Goal: Information Seeking & Learning: Learn about a topic

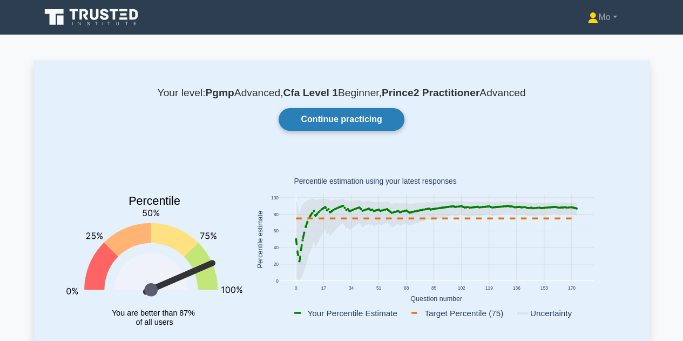
click at [375, 123] on link "Continue practicing" at bounding box center [341, 119] width 125 height 23
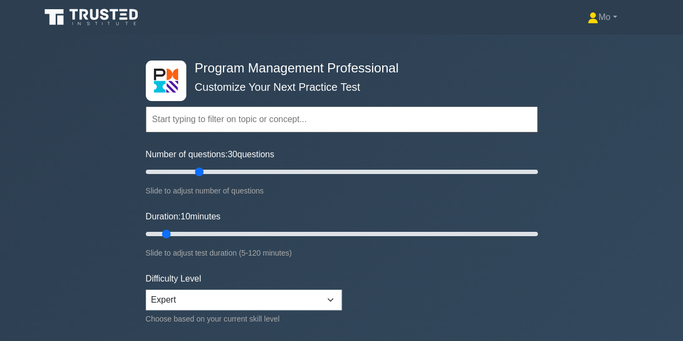
drag, startPoint x: 159, startPoint y: 169, endPoint x: 195, endPoint y: 168, distance: 36.2
type input "30"
click at [195, 168] on input "Number of questions: 30 questions" at bounding box center [342, 171] width 392 height 13
drag, startPoint x: 164, startPoint y: 232, endPoint x: 232, endPoint y: 232, distance: 67.5
type input "30"
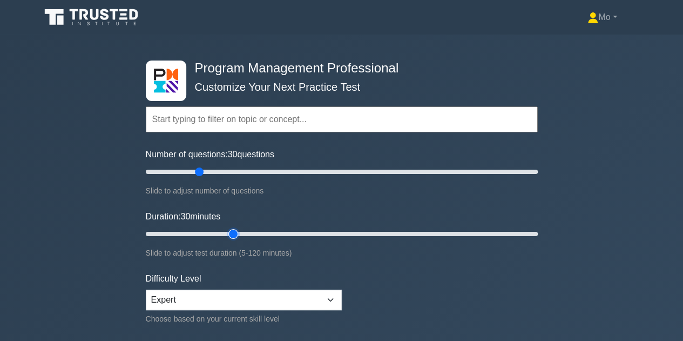
click at [232, 232] on input "Duration: 30 minutes" at bounding box center [342, 233] width 392 height 13
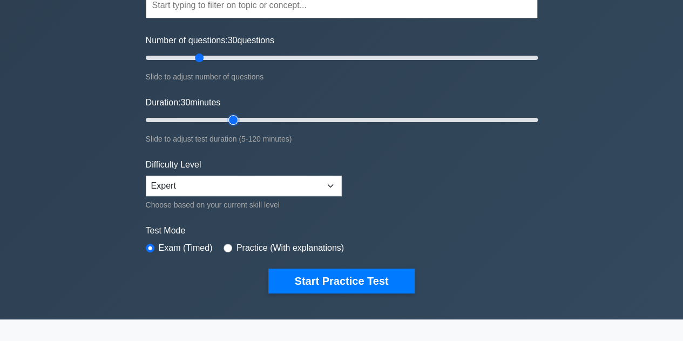
scroll to position [116, 0]
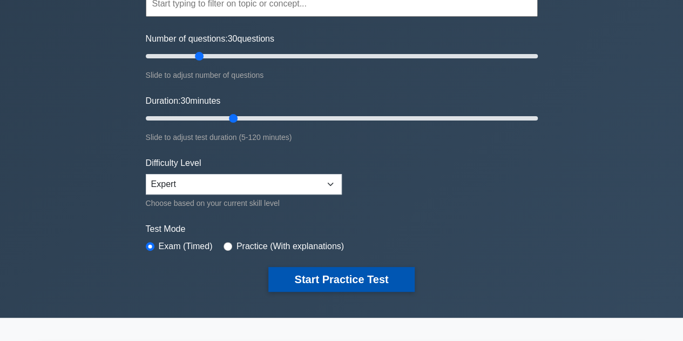
click at [400, 274] on button "Start Practice Test" at bounding box center [341, 279] width 146 height 25
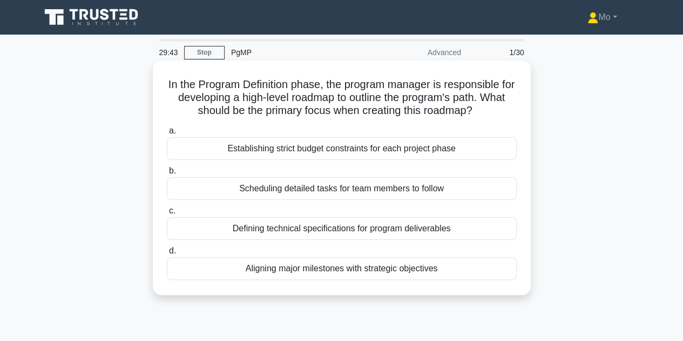
click at [380, 266] on div "Aligning major milestones with strategic objectives" at bounding box center [342, 268] width 350 height 23
click at [167, 254] on input "d. Aligning major milestones with strategic objectives" at bounding box center [167, 250] width 0 height 7
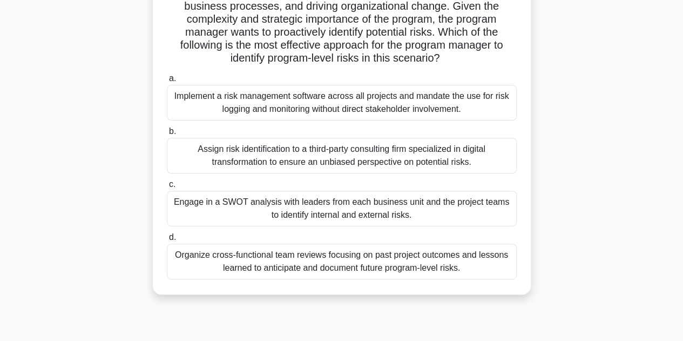
scroll to position [121, 0]
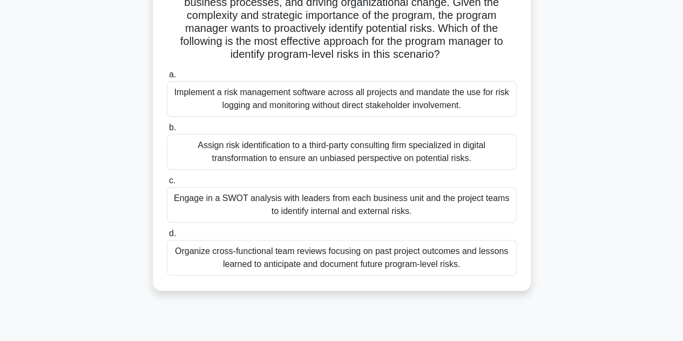
click at [256, 263] on div "Organize cross-functional team reviews focusing on past project outcomes and le…" at bounding box center [342, 258] width 350 height 36
click at [167, 237] on input "d. Organize cross-functional team reviews focusing on past project outcomes and…" at bounding box center [167, 233] width 0 height 7
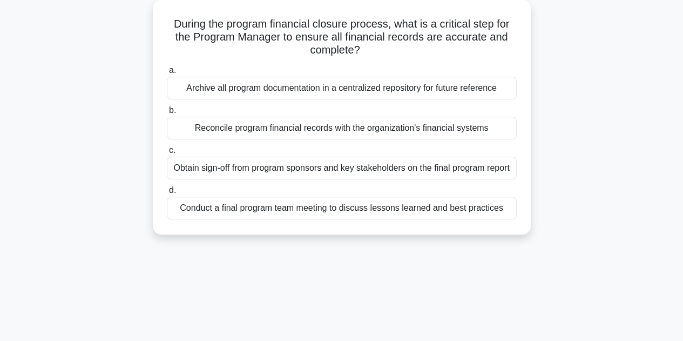
scroll to position [64, 0]
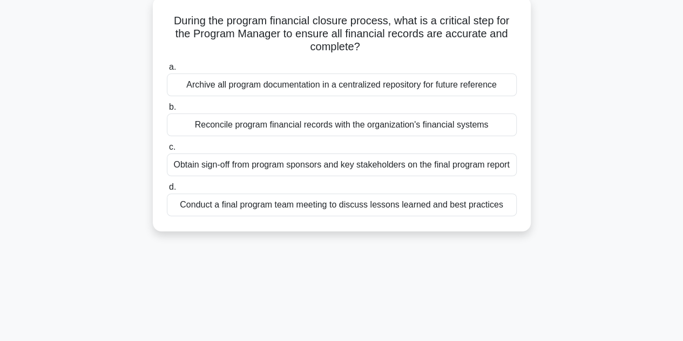
click at [222, 128] on div "Reconcile program financial records with the organization's financial systems" at bounding box center [342, 124] width 350 height 23
click at [167, 111] on input "b. Reconcile program financial records with the organization's financial systems" at bounding box center [167, 107] width 0 height 7
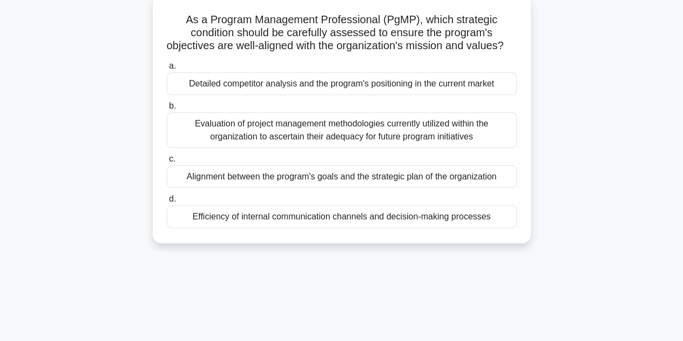
scroll to position [68, 0]
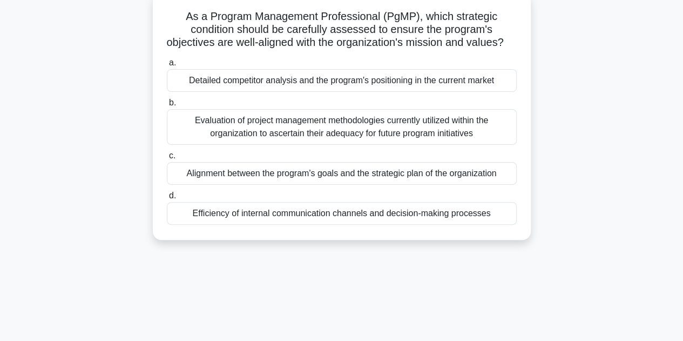
click at [363, 185] on div "Alignment between the program's goals and the strategic plan of the organization" at bounding box center [342, 173] width 350 height 23
click at [167, 159] on input "c. Alignment between the program's goals and the strategic plan of the organiza…" at bounding box center [167, 155] width 0 height 7
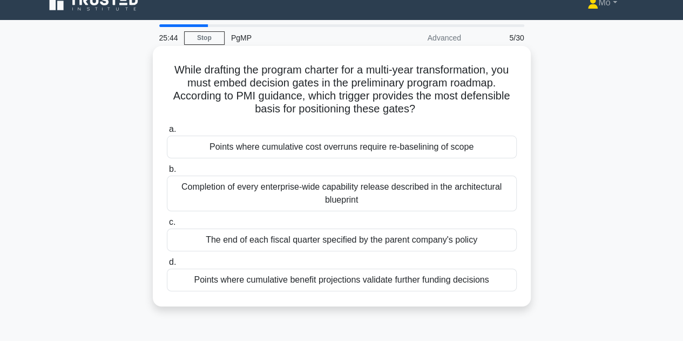
scroll to position [9, 0]
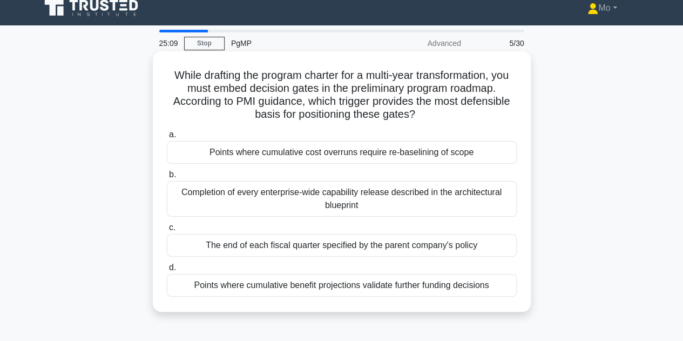
click at [343, 157] on div "Points where cumulative cost overruns require re-baselining of scope" at bounding box center [342, 152] width 350 height 23
click at [167, 138] on input "a. Points where cumulative cost overruns require re-baselining of scope" at bounding box center [167, 134] width 0 height 7
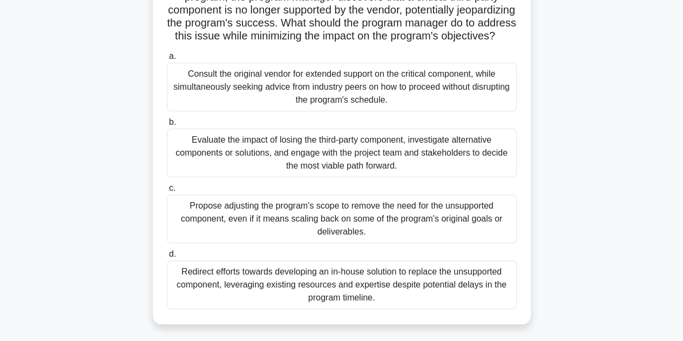
scroll to position [103, 0]
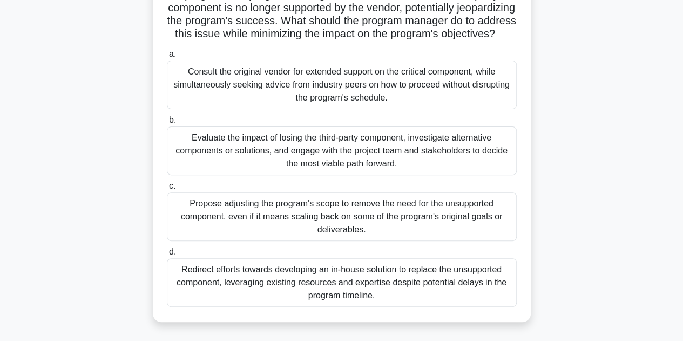
click at [314, 161] on div "Evaluate the impact of losing the third-party component, investigate alternativ…" at bounding box center [342, 150] width 350 height 49
click at [167, 124] on input "b. Evaluate the impact of losing the third-party component, investigate alterna…" at bounding box center [167, 120] width 0 height 7
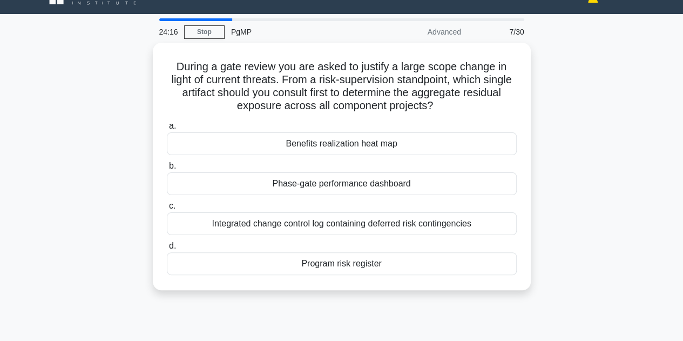
scroll to position [24, 0]
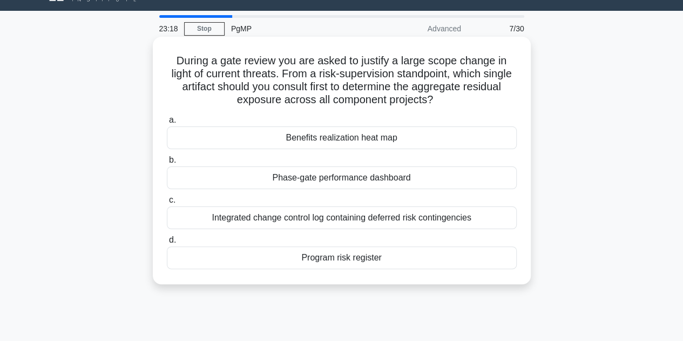
click at [297, 255] on div "Program risk register" at bounding box center [342, 257] width 350 height 23
click at [167, 243] on input "d. Program risk register" at bounding box center [167, 239] width 0 height 7
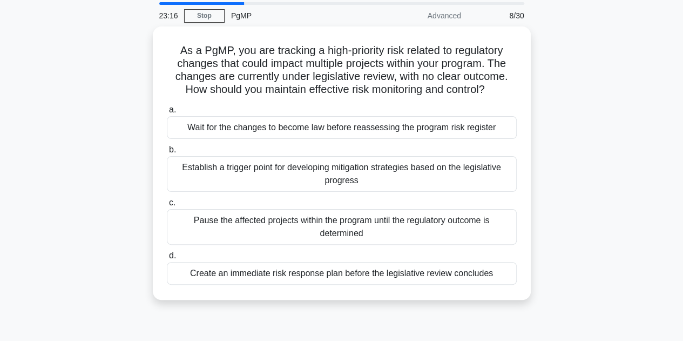
scroll to position [35, 0]
click at [346, 173] on div "Establish a trigger point for developing mitigation strategies based on the leg…" at bounding box center [342, 173] width 350 height 36
click at [167, 153] on input "b. Establish a trigger point for developing mitigation strategies based on the …" at bounding box center [167, 149] width 0 height 7
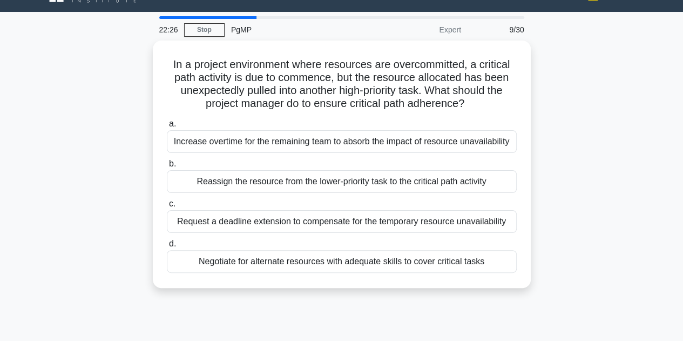
scroll to position [24, 0]
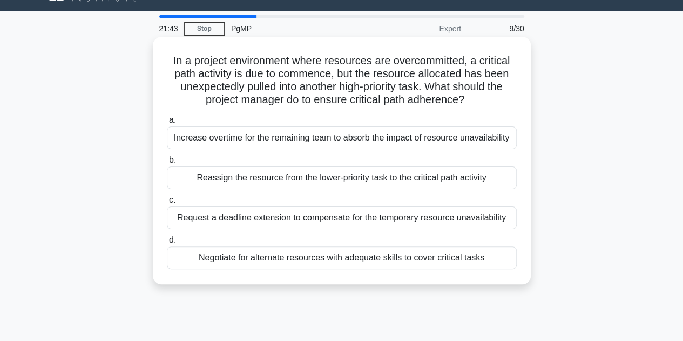
click at [319, 179] on div "Reassign the resource from the lower-priority task to the critical path activity" at bounding box center [342, 177] width 350 height 23
click at [167, 164] on input "b. Reassign the resource from the lower-priority task to the critical path acti…" at bounding box center [167, 160] width 0 height 7
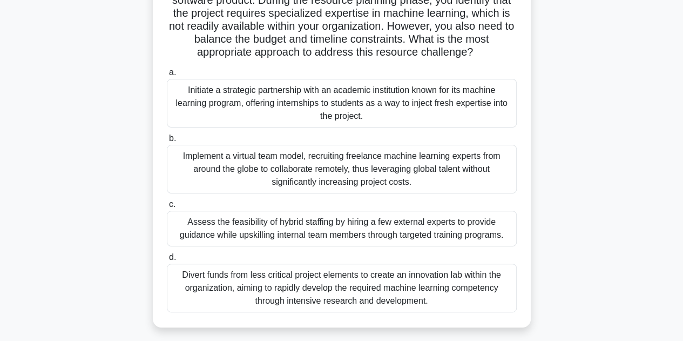
scroll to position [109, 0]
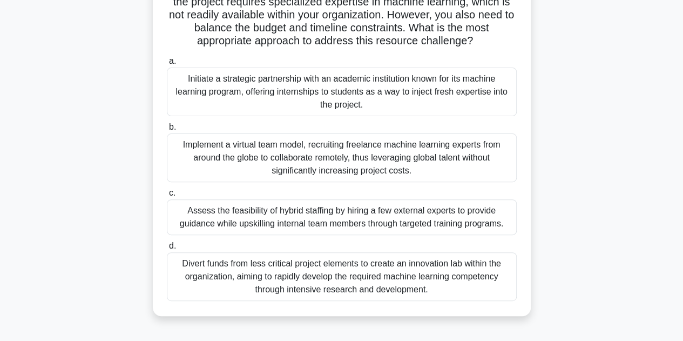
click at [345, 220] on div "Assess the feasibility of hybrid staffing by hiring a few external experts to p…" at bounding box center [342, 217] width 350 height 36
click at [167, 197] on input "c. Assess the feasibility of hybrid staffing by hiring a few external experts t…" at bounding box center [167, 193] width 0 height 7
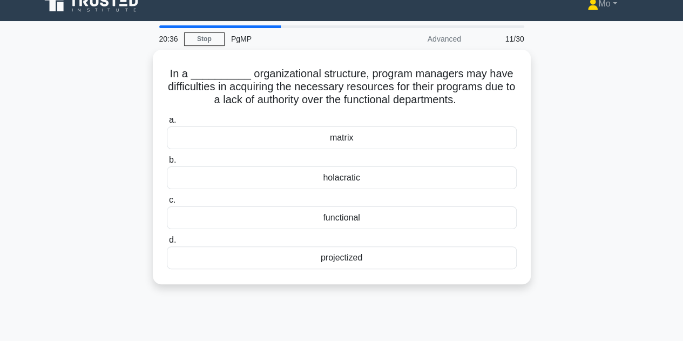
scroll to position [14, 0]
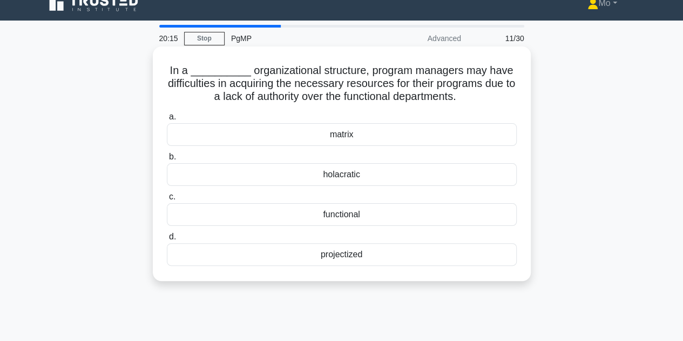
click at [302, 134] on div "matrix" at bounding box center [342, 134] width 350 height 23
click at [167, 120] on input "a. matrix" at bounding box center [167, 116] width 0 height 7
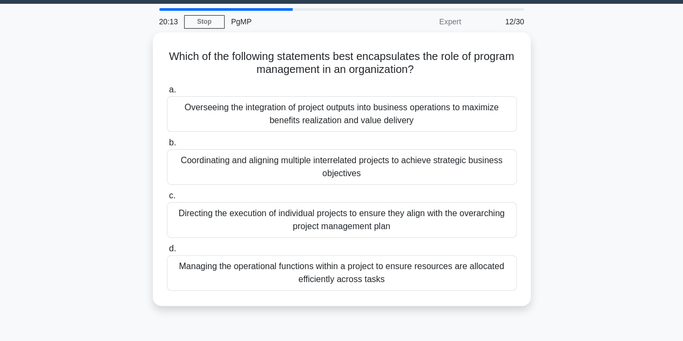
scroll to position [31, 0]
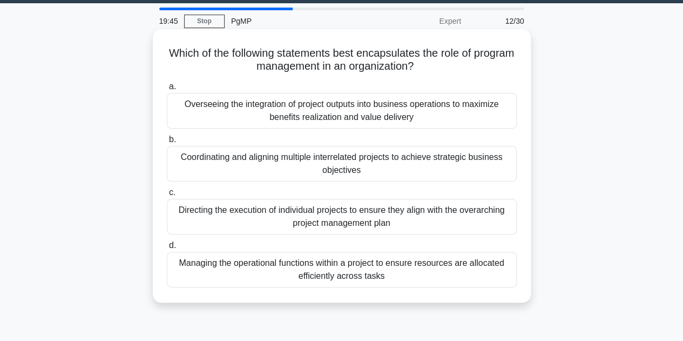
click at [300, 165] on div "Coordinating and aligning multiple interrelated projects to achieve strategic b…" at bounding box center [342, 164] width 350 height 36
click at [167, 143] on input "b. Coordinating and aligning multiple interrelated projects to achieve strategi…" at bounding box center [167, 139] width 0 height 7
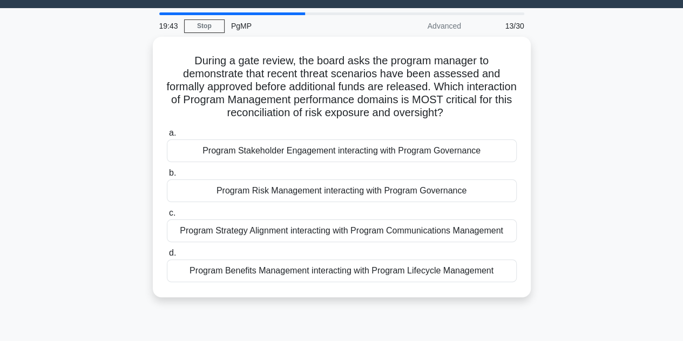
scroll to position [27, 0]
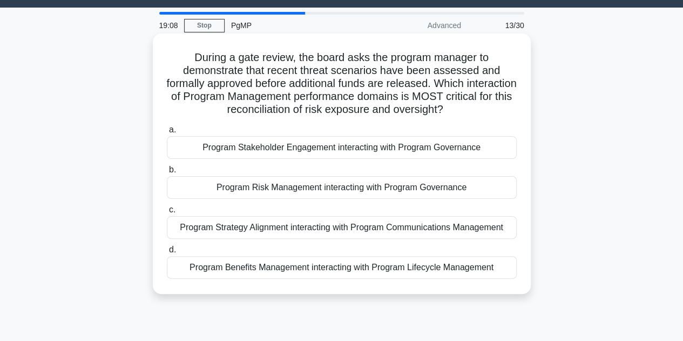
click at [279, 190] on div "Program Risk Management interacting with Program Governance" at bounding box center [342, 187] width 350 height 23
click at [167, 173] on input "b. Program Risk Management interacting with Program Governance" at bounding box center [167, 169] width 0 height 7
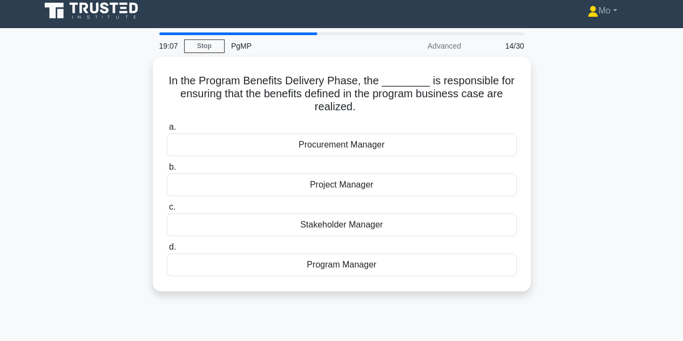
scroll to position [8, 0]
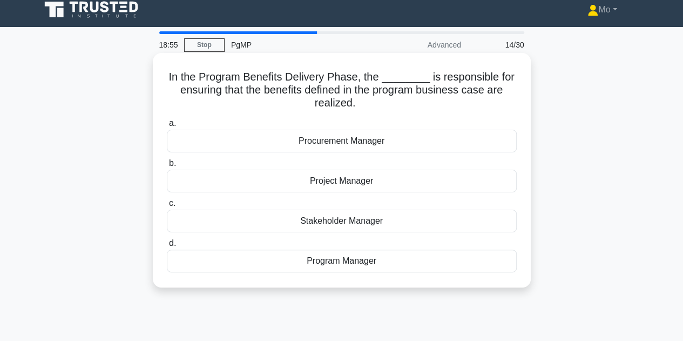
click at [275, 258] on div "Program Manager" at bounding box center [342, 260] width 350 height 23
click at [167, 247] on input "d. Program Manager" at bounding box center [167, 243] width 0 height 7
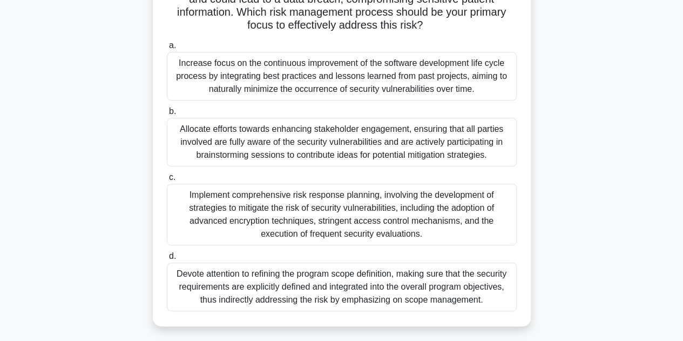
scroll to position [127, 0]
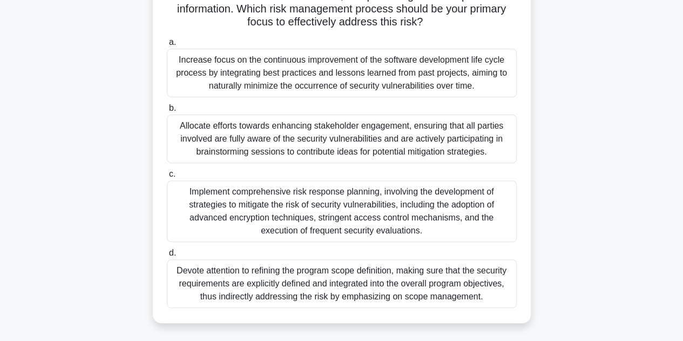
click at [278, 287] on div "Devote attention to refining the program scope definition, making sure that the…" at bounding box center [342, 283] width 350 height 49
click at [167, 256] on input "d. Devote attention to refining the program scope definition, making sure that …" at bounding box center [167, 252] width 0 height 7
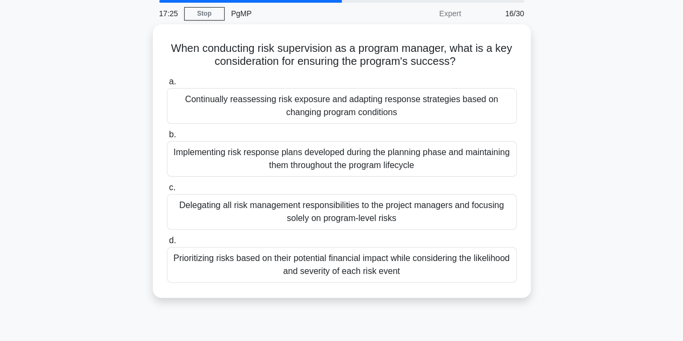
scroll to position [40, 0]
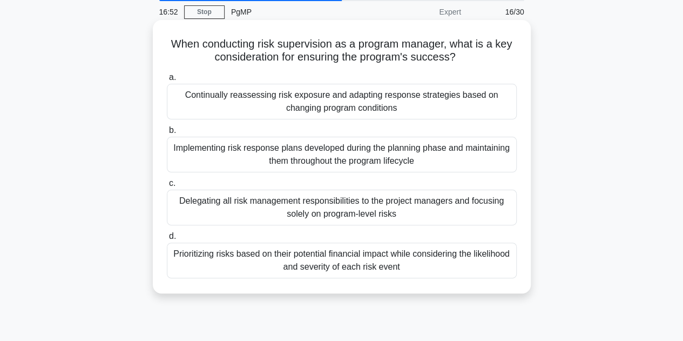
click at [272, 106] on div "Continually reassessing risk exposure and adapting response strategies based on…" at bounding box center [342, 102] width 350 height 36
click at [167, 81] on input "a. Continually reassessing risk exposure and adapting response strategies based…" at bounding box center [167, 77] width 0 height 7
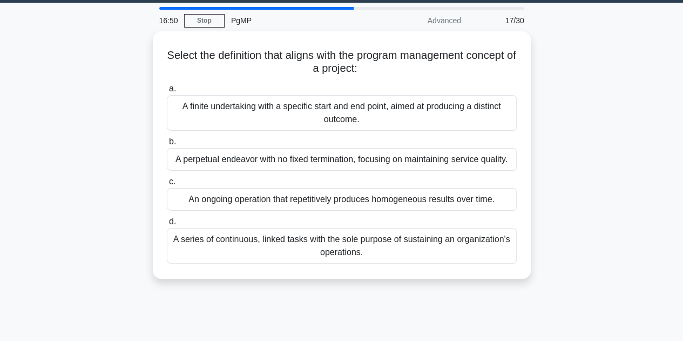
scroll to position [33, 0]
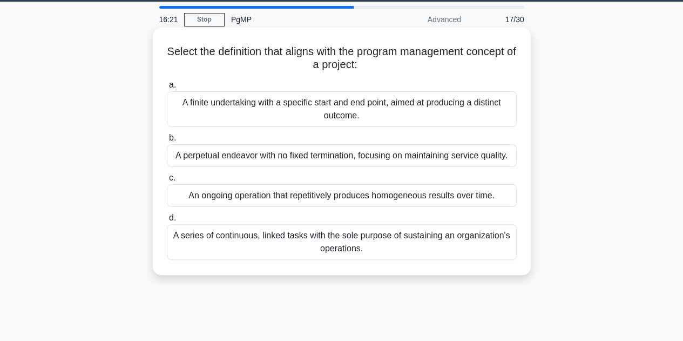
click at [238, 107] on div "A finite undertaking with a specific start and end point, aimed at producing a …" at bounding box center [342, 109] width 350 height 36
click at [167, 89] on input "a. A finite undertaking with a specific start and end point, aimed at producing…" at bounding box center [167, 85] width 0 height 7
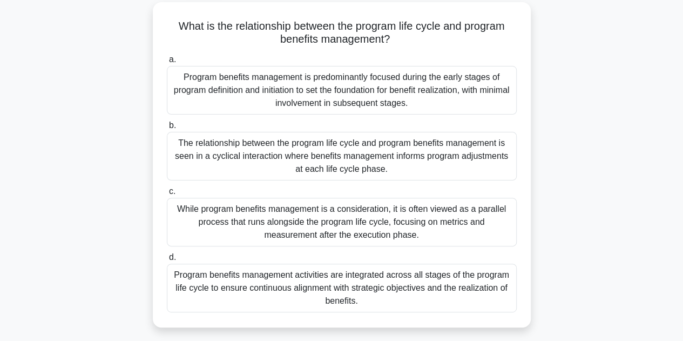
scroll to position [62, 0]
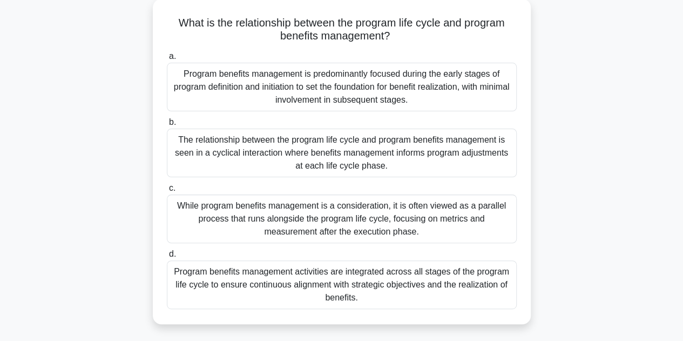
click at [248, 281] on div "Program benefits management activities are integrated across all stages of the …" at bounding box center [342, 284] width 350 height 49
click at [167, 258] on input "d. Program benefits management activities are integrated across all stages of t…" at bounding box center [167, 254] width 0 height 7
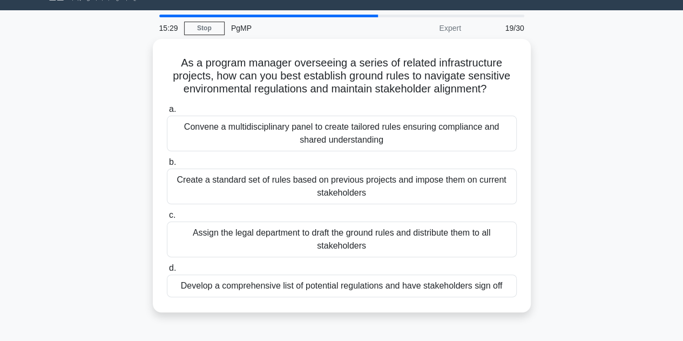
scroll to position [31, 0]
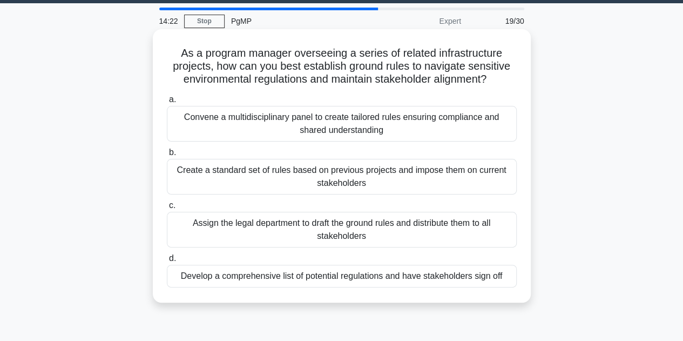
click at [287, 279] on div "Develop a comprehensive list of potential regulations and have stakeholders sig…" at bounding box center [342, 276] width 350 height 23
click at [167, 262] on input "d. Develop a comprehensive list of potential regulations and have stakeholders …" at bounding box center [167, 258] width 0 height 7
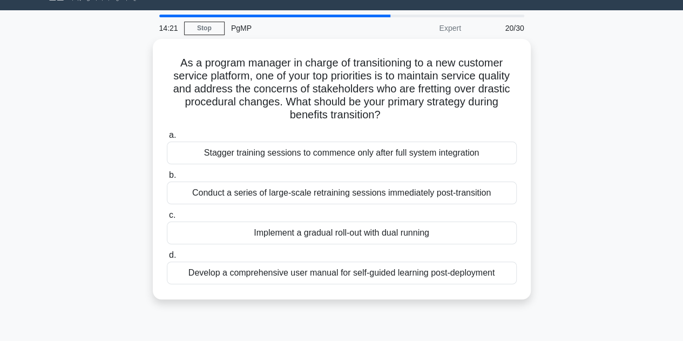
scroll to position [25, 0]
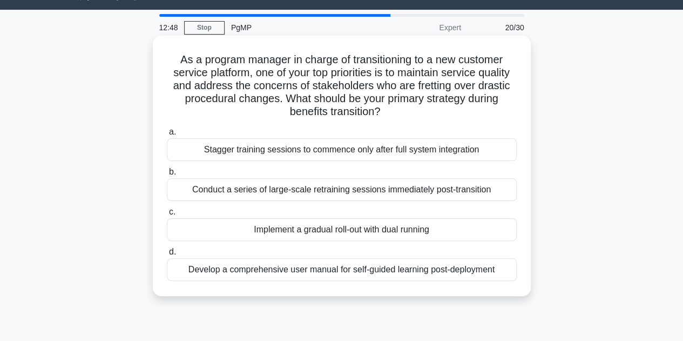
click at [336, 268] on div "Develop a comprehensive user manual for self-guided learning post-deployment" at bounding box center [342, 269] width 350 height 23
click at [167, 255] on input "d. Develop a comprehensive user manual for self-guided learning post-deployment" at bounding box center [167, 251] width 0 height 7
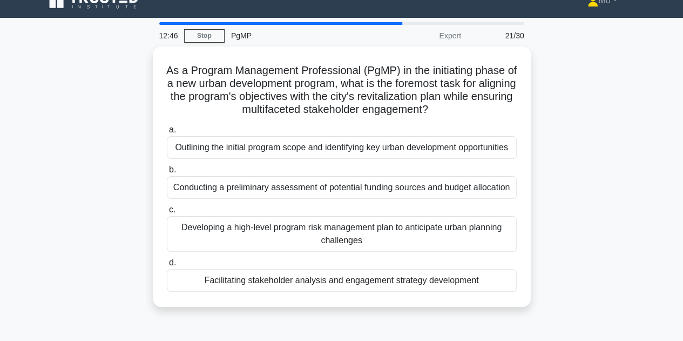
scroll to position [18, 0]
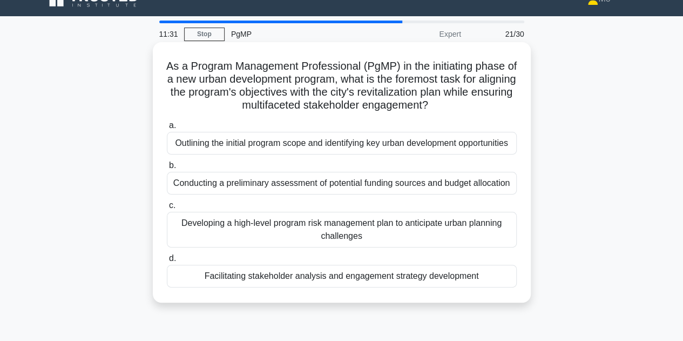
click at [477, 275] on div "Facilitating stakeholder analysis and engagement strategy development" at bounding box center [342, 276] width 350 height 23
click at [167, 262] on input "d. Facilitating stakeholder analysis and engagement strategy development" at bounding box center [167, 258] width 0 height 7
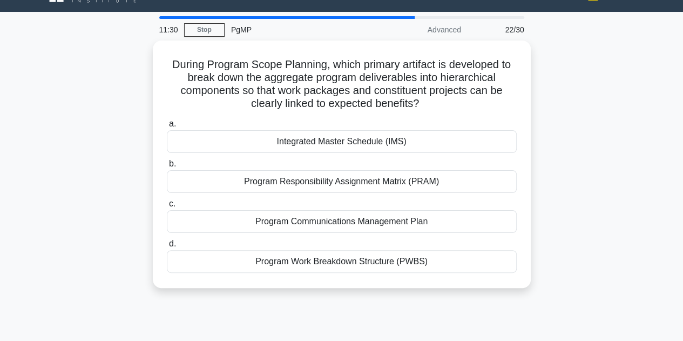
scroll to position [24, 0]
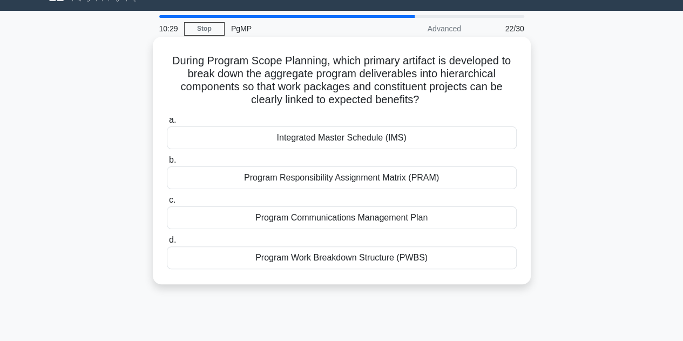
click at [323, 254] on div "Program Work Breakdown Structure (PWBS)" at bounding box center [342, 257] width 350 height 23
click at [167, 243] on input "d. Program Work Breakdown Structure (PWBS)" at bounding box center [167, 239] width 0 height 7
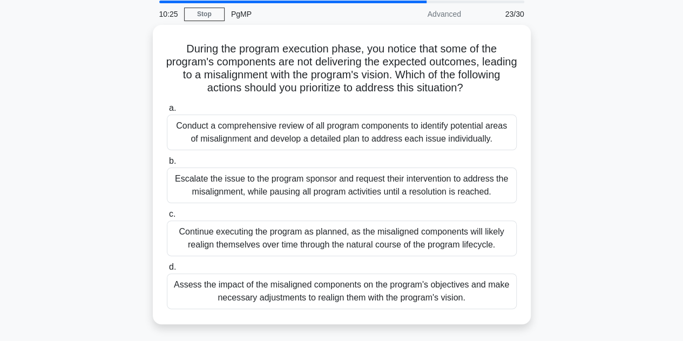
scroll to position [38, 0]
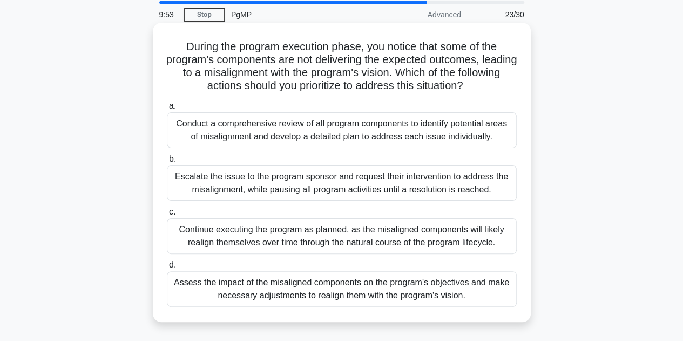
click at [337, 134] on div "Conduct a comprehensive review of all program components to identify potential …" at bounding box center [342, 130] width 350 height 36
click at [167, 110] on input "a. Conduct a comprehensive review of all program components to identify potenti…" at bounding box center [167, 106] width 0 height 7
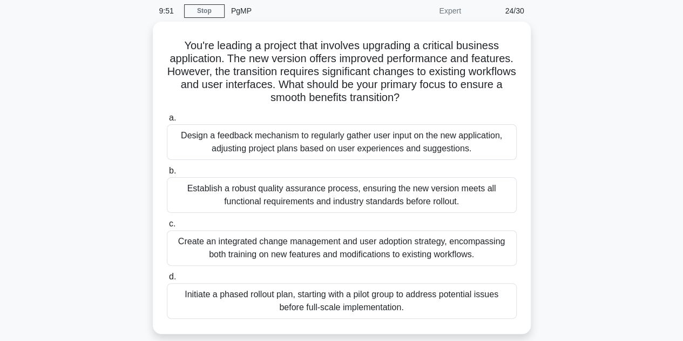
scroll to position [43, 0]
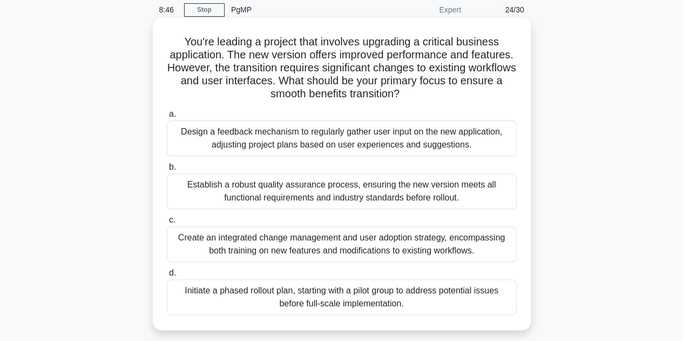
click at [203, 248] on div "Create an integrated change management and user adoption strategy, encompassing…" at bounding box center [342, 244] width 350 height 36
click at [167, 224] on input "c. Create an integrated change management and user adoption strategy, encompass…" at bounding box center [167, 220] width 0 height 7
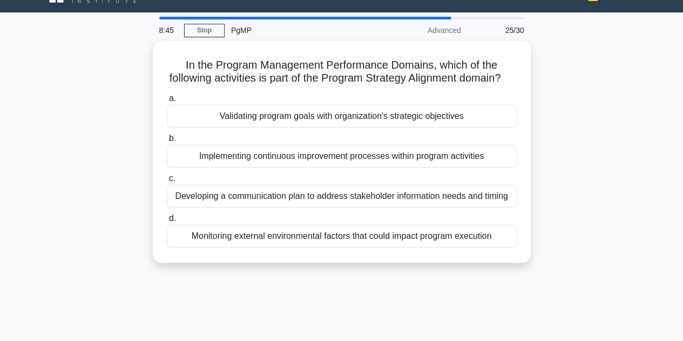
scroll to position [28, 0]
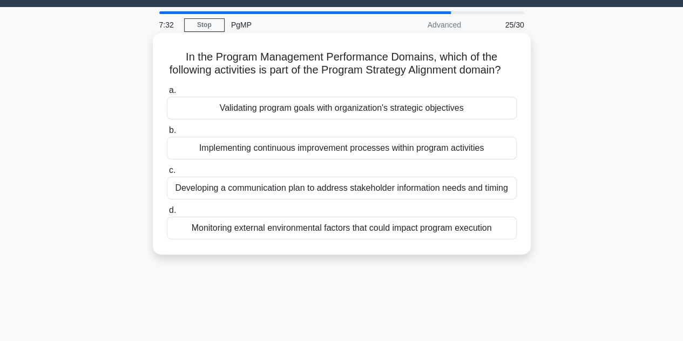
click at [317, 239] on div "Monitoring external environmental factors that could impact program execution" at bounding box center [342, 228] width 350 height 23
click at [167, 214] on input "d. Monitoring external environmental factors that could impact program execution" at bounding box center [167, 210] width 0 height 7
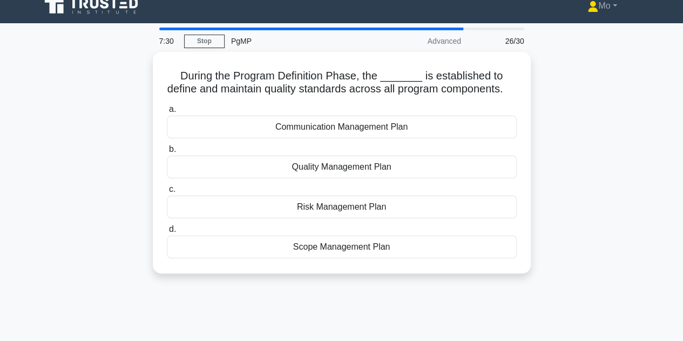
scroll to position [8, 0]
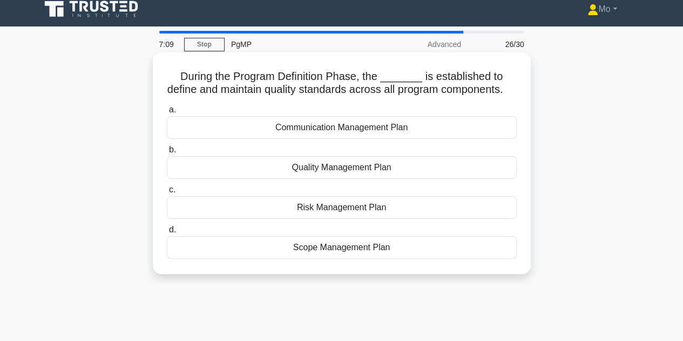
click at [278, 173] on div "Quality Management Plan" at bounding box center [342, 167] width 350 height 23
click at [167, 153] on input "b. Quality Management Plan" at bounding box center [167, 149] width 0 height 7
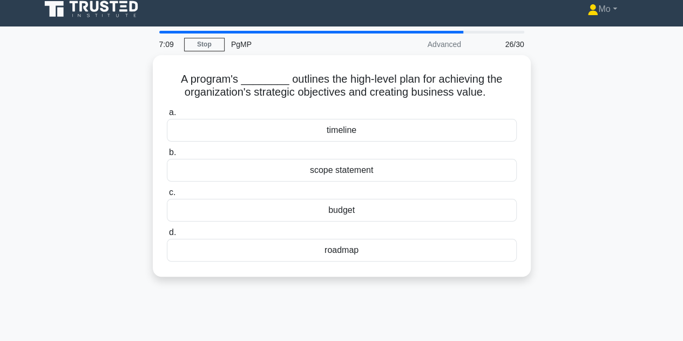
scroll to position [0, 0]
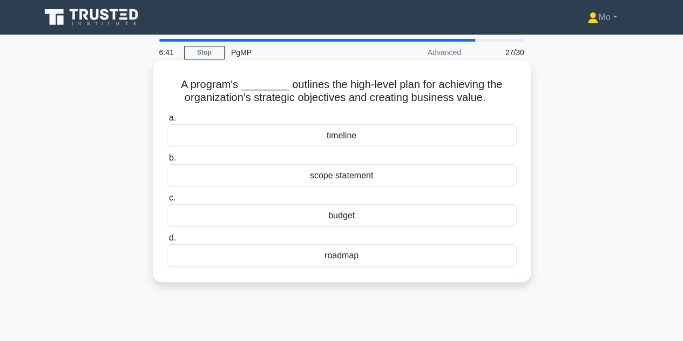
click at [293, 174] on div "scope statement" at bounding box center [342, 175] width 350 height 23
click at [167, 161] on input "b. scope statement" at bounding box center [167, 157] width 0 height 7
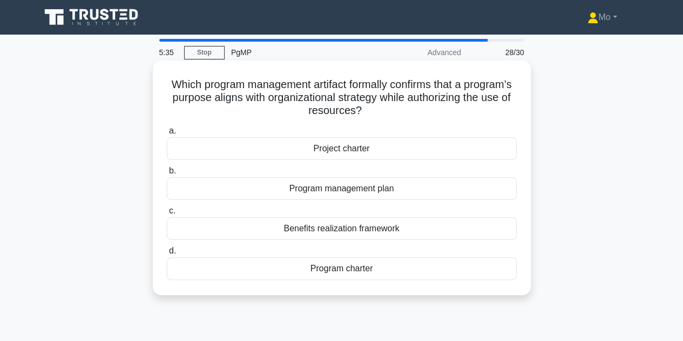
click at [300, 268] on div "Program charter" at bounding box center [342, 268] width 350 height 23
click at [167, 254] on input "d. Program charter" at bounding box center [167, 250] width 0 height 7
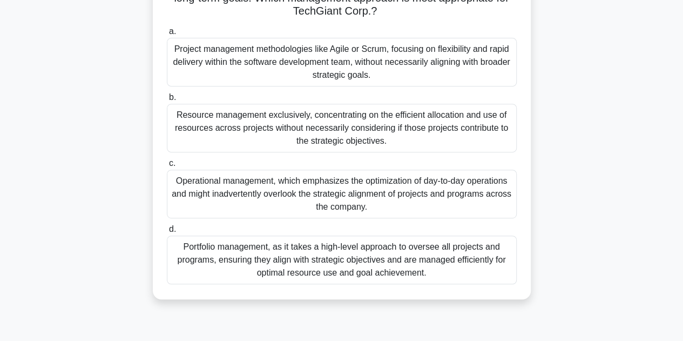
scroll to position [180, 0]
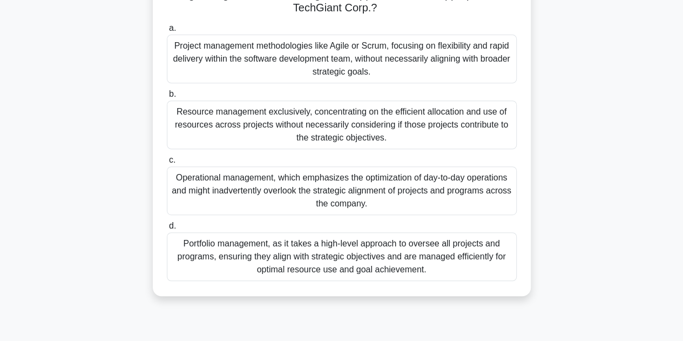
click at [283, 242] on div "Portfolio management, as it takes a high-level approach to oversee all projects…" at bounding box center [342, 256] width 350 height 49
click at [167, 229] on input "d. Portfolio management, as it takes a high-level approach to oversee all proje…" at bounding box center [167, 225] width 0 height 7
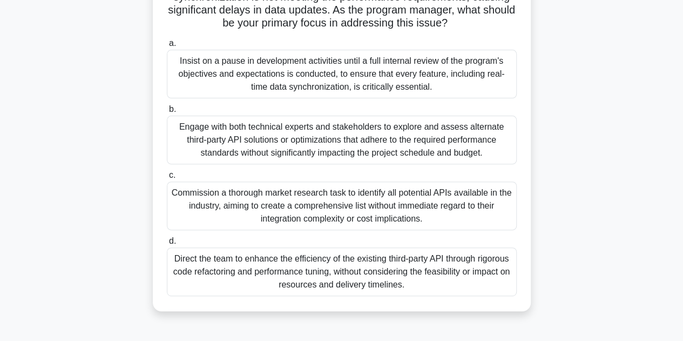
scroll to position [117, 0]
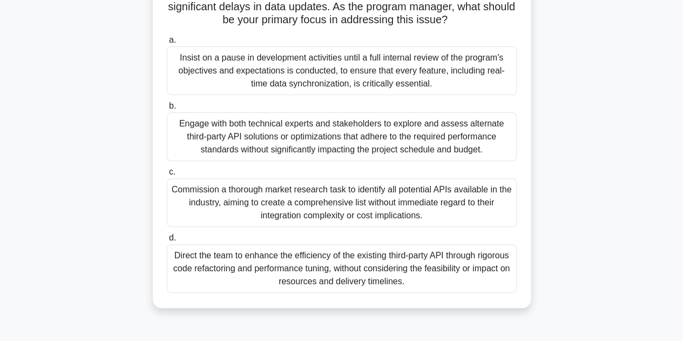
click at [265, 149] on div "Engage with both technical experts and stakeholders to explore and assess alter…" at bounding box center [342, 136] width 350 height 49
click at [167, 110] on input "b. Engage with both technical experts and stakeholders to explore and assess al…" at bounding box center [167, 106] width 0 height 7
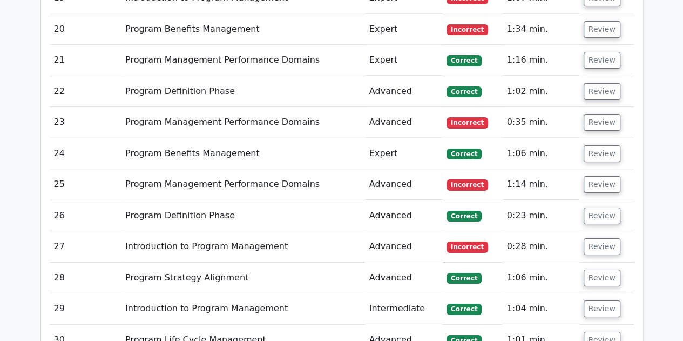
scroll to position [1792, 0]
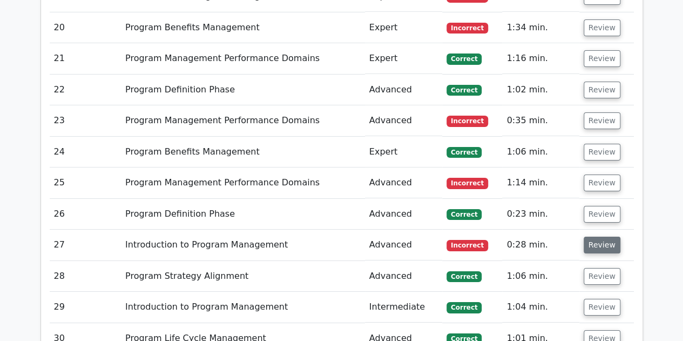
click at [608, 236] on button "Review" at bounding box center [602, 244] width 37 height 17
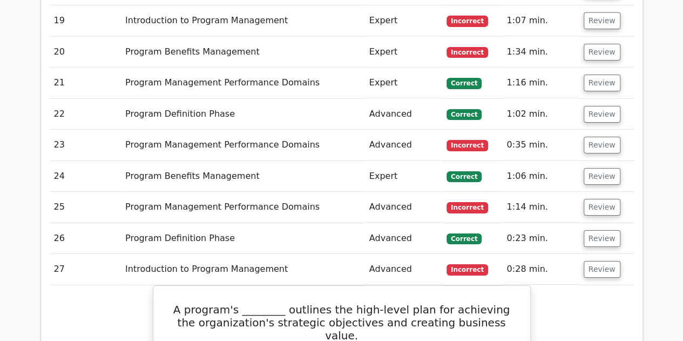
scroll to position [1767, 0]
click at [610, 199] on button "Review" at bounding box center [602, 207] width 37 height 17
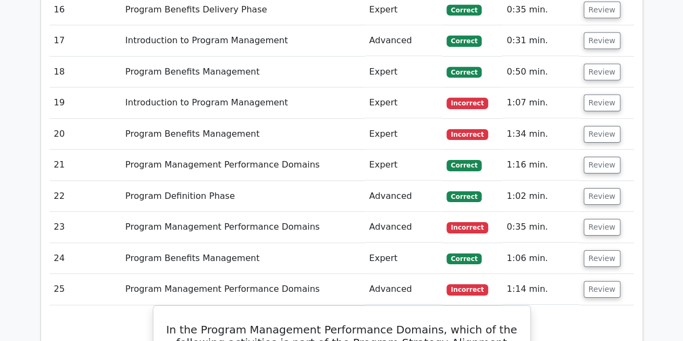
scroll to position [1680, 0]
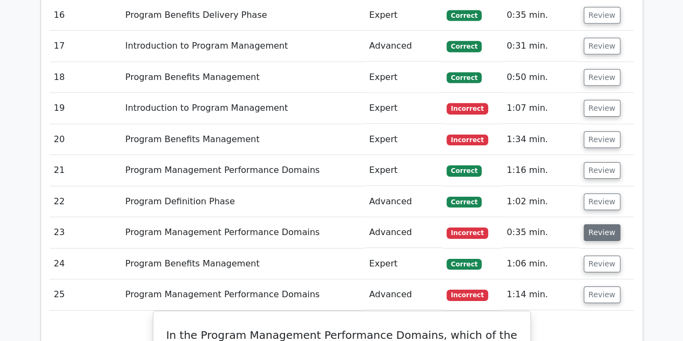
click at [607, 224] on button "Review" at bounding box center [602, 232] width 37 height 17
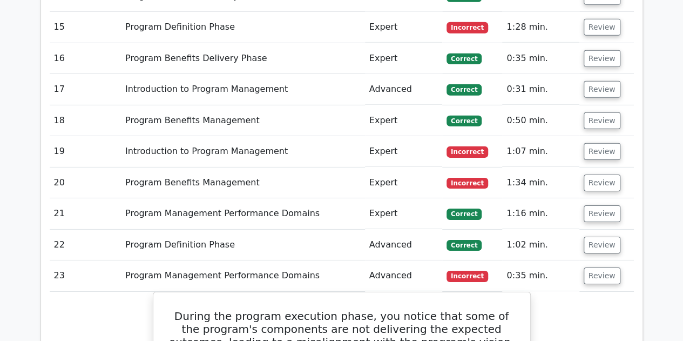
scroll to position [1636, 0]
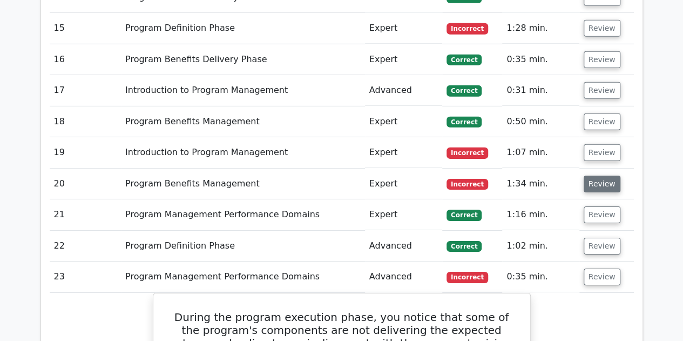
click at [597, 175] on button "Review" at bounding box center [602, 183] width 37 height 17
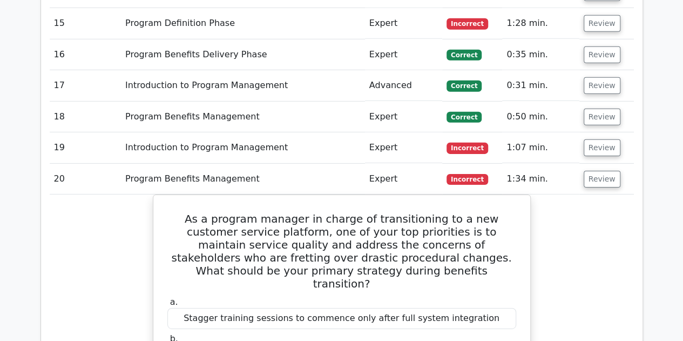
scroll to position [1631, 0]
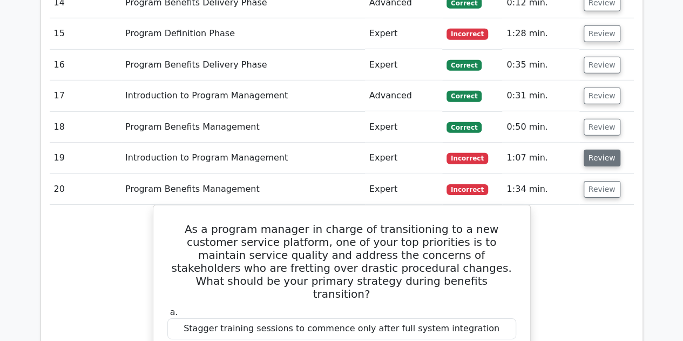
click at [604, 150] on button "Review" at bounding box center [602, 158] width 37 height 17
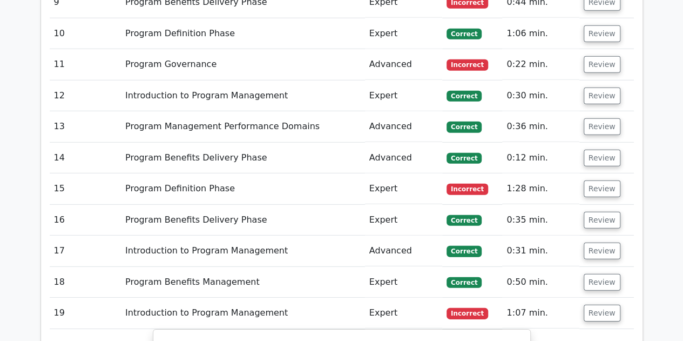
scroll to position [1473, 0]
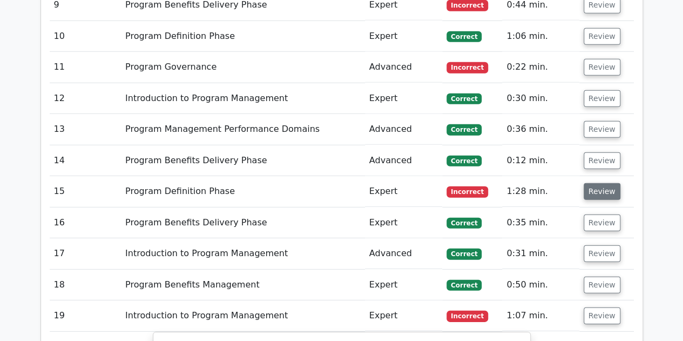
click at [600, 183] on button "Review" at bounding box center [602, 191] width 37 height 17
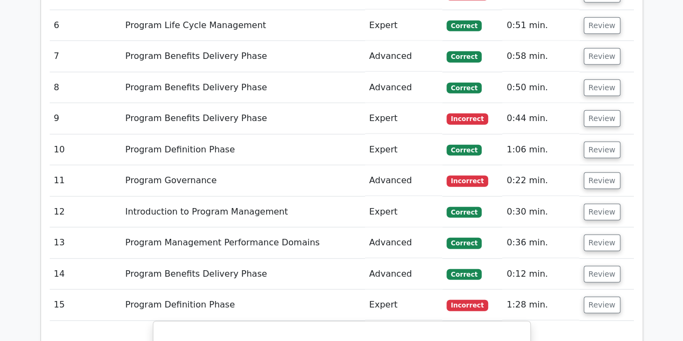
scroll to position [1337, 0]
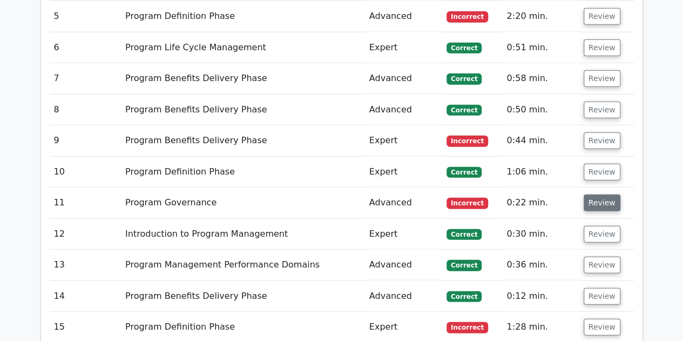
click at [601, 194] on button "Review" at bounding box center [602, 202] width 37 height 17
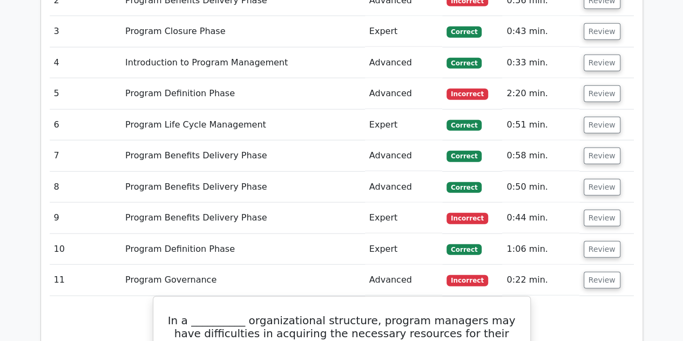
scroll to position [1259, 0]
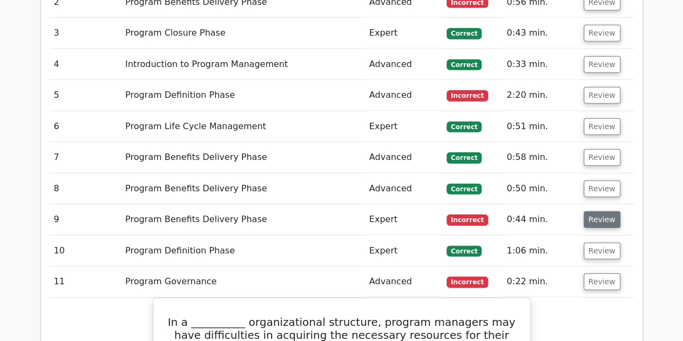
click at [606, 211] on button "Review" at bounding box center [602, 219] width 37 height 17
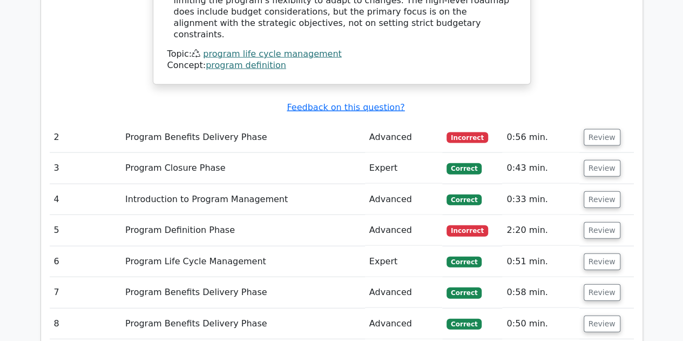
scroll to position [1118, 0]
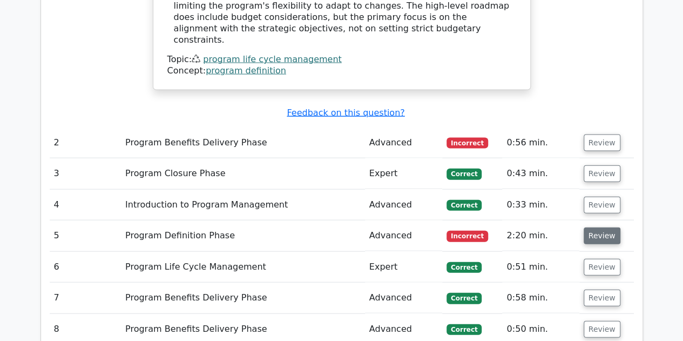
click at [590, 227] on button "Review" at bounding box center [602, 235] width 37 height 17
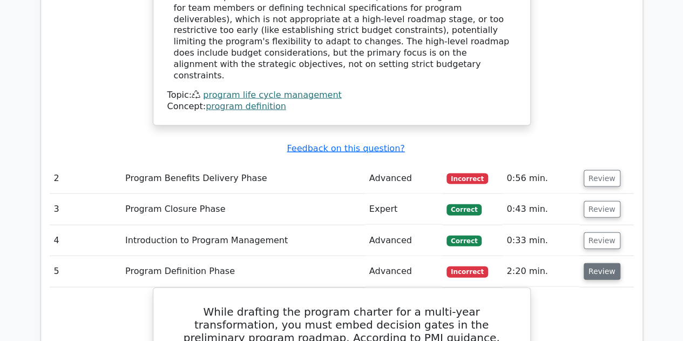
scroll to position [1080, 0]
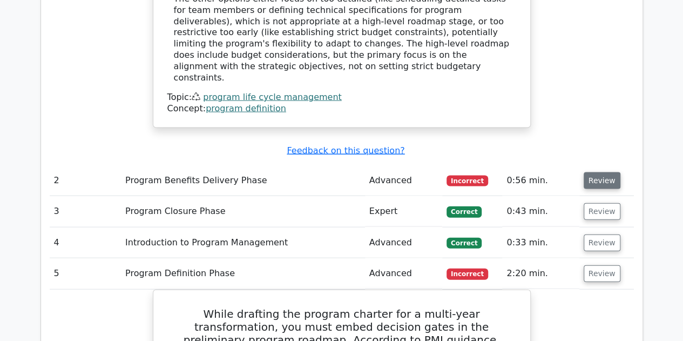
click at [611, 172] on button "Review" at bounding box center [602, 180] width 37 height 17
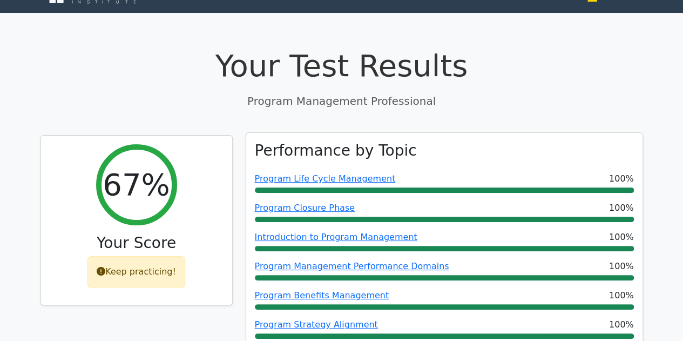
scroll to position [0, 0]
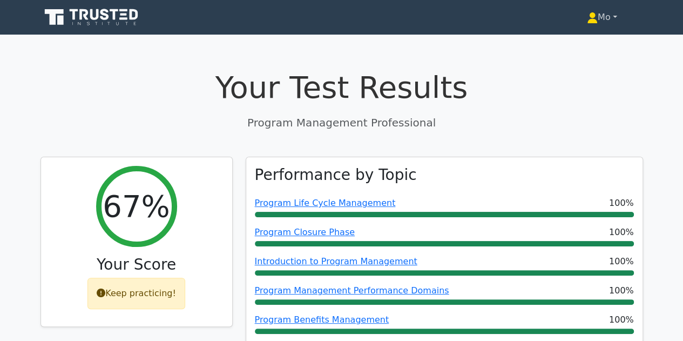
click at [615, 23] on link "Mo" at bounding box center [602, 17] width 82 height 22
click at [582, 46] on link "Profile" at bounding box center [603, 42] width 85 height 17
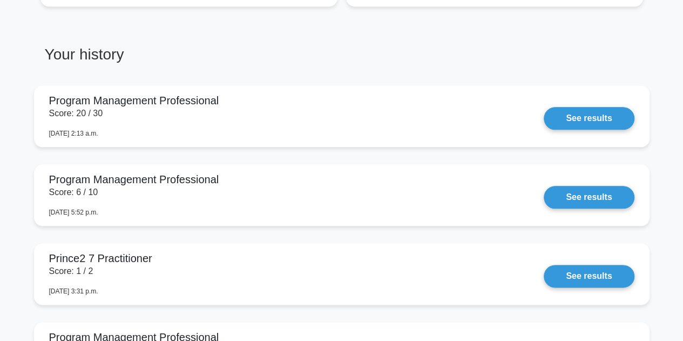
scroll to position [509, 0]
